Goal: Task Accomplishment & Management: Complete application form

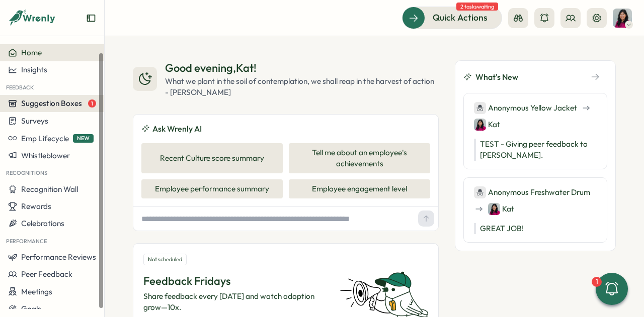
scroll to position [8, 0]
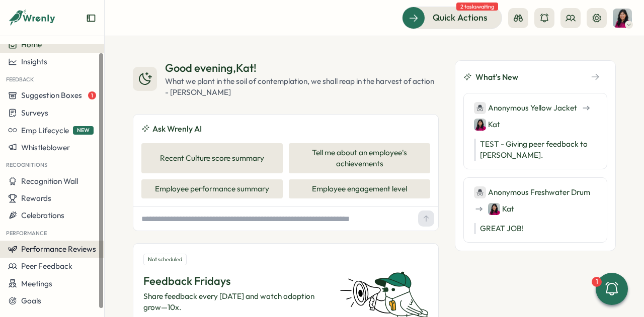
click at [38, 248] on span "Performance Reviews" at bounding box center [58, 249] width 75 height 10
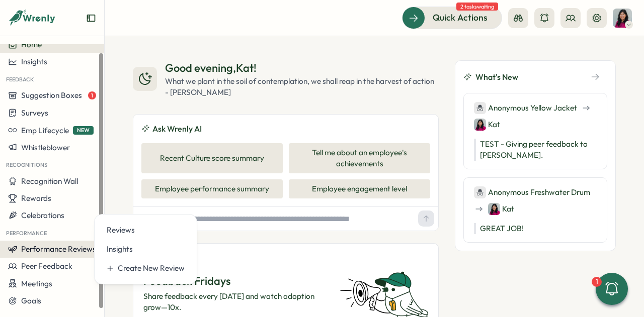
click at [44, 252] on span "Performance Reviews" at bounding box center [58, 249] width 75 height 10
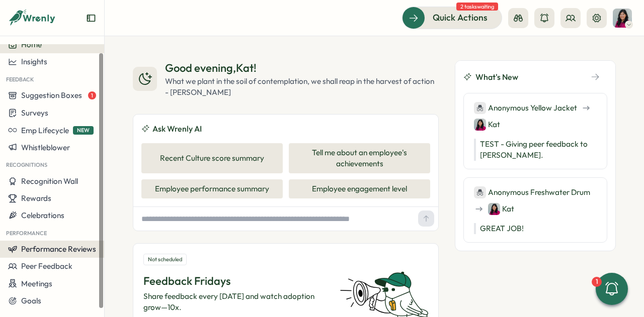
click at [72, 248] on span "Performance Reviews" at bounding box center [58, 249] width 75 height 10
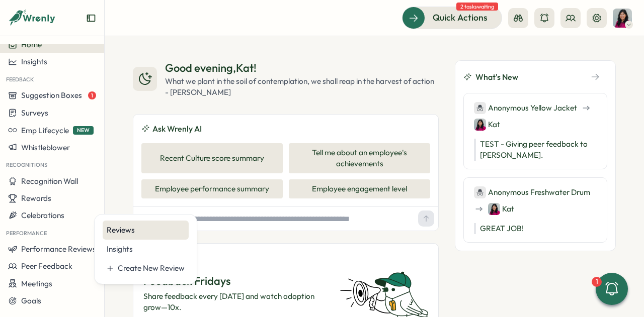
click at [124, 238] on div "Reviews" at bounding box center [146, 230] width 86 height 19
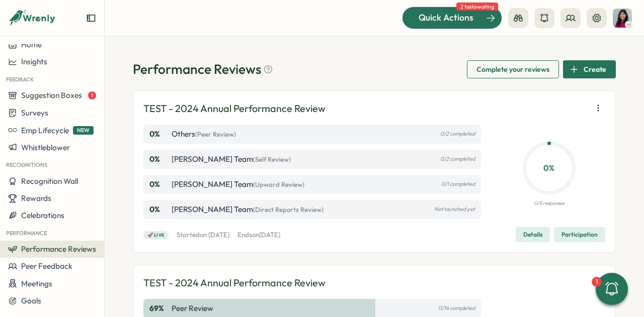
click at [430, 22] on span "Quick Actions" at bounding box center [445, 17] width 55 height 13
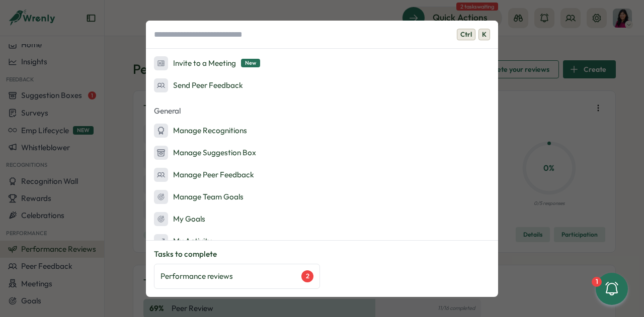
scroll to position [185, 0]
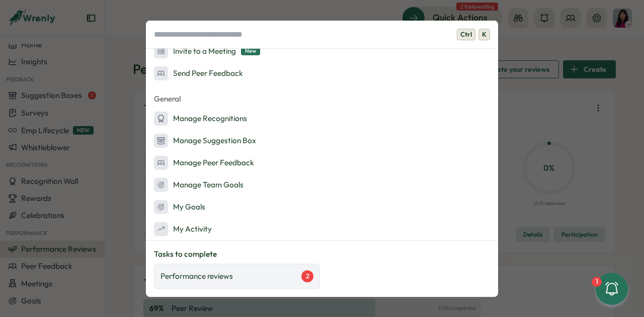
click at [253, 283] on div "Performance reviews 2" at bounding box center [237, 276] width 166 height 25
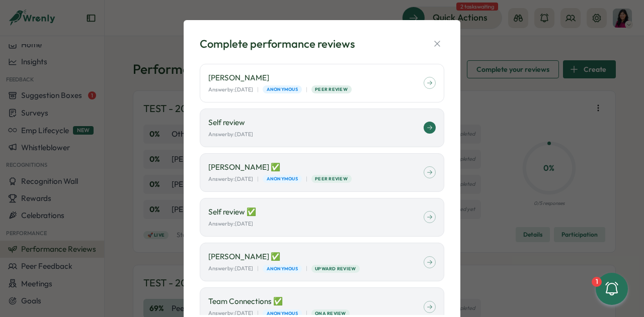
click at [346, 117] on p "Self review" at bounding box center [315, 122] width 215 height 11
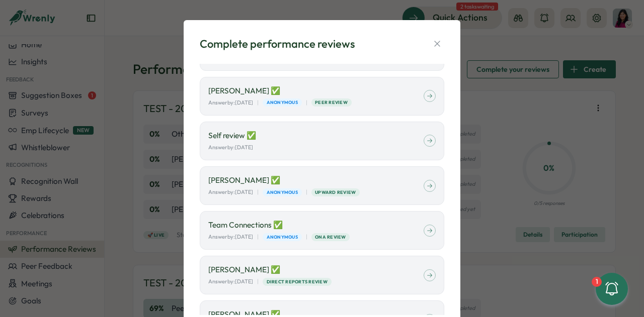
scroll to position [0, 0]
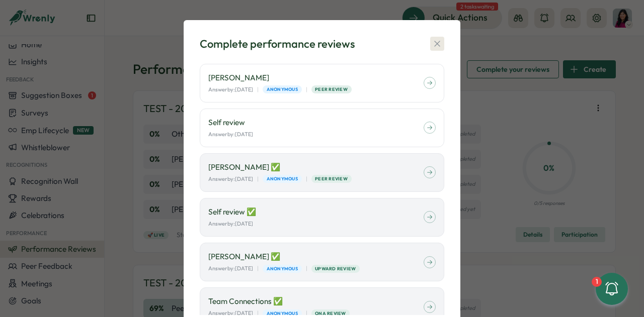
click at [433, 41] on icon "button" at bounding box center [437, 44] width 10 height 10
